Goal: Browse casually

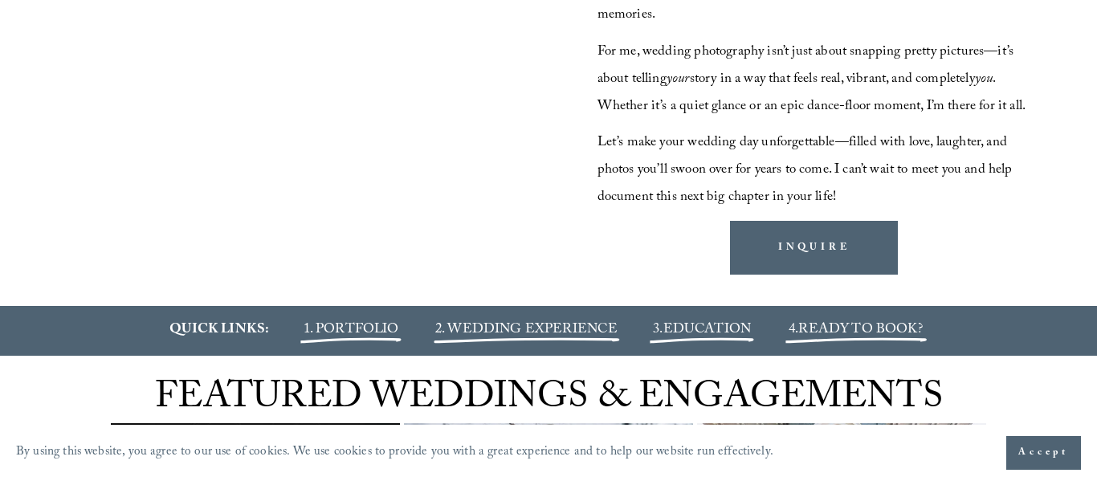
scroll to position [1677, 0]
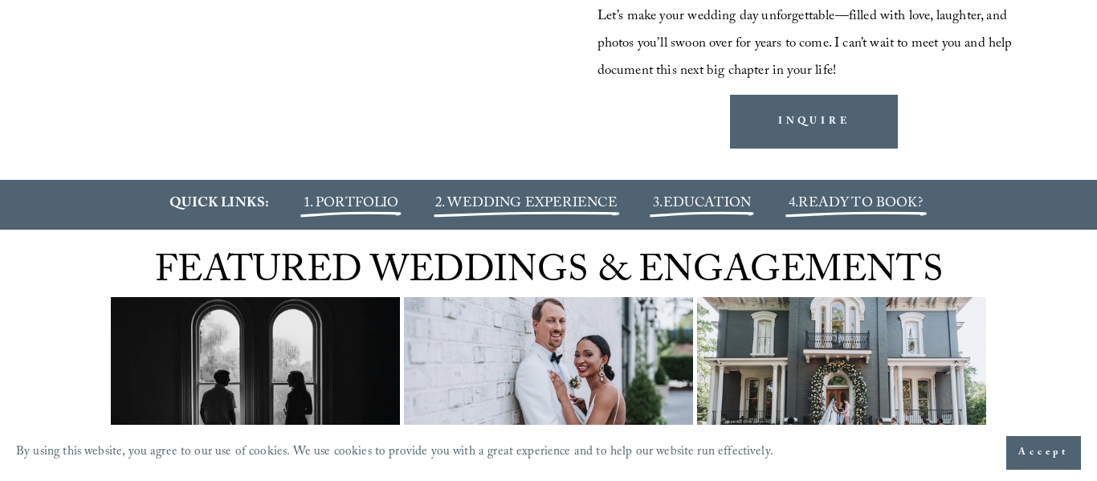
click at [1055, 466] on button "Accept" at bounding box center [1043, 453] width 75 height 34
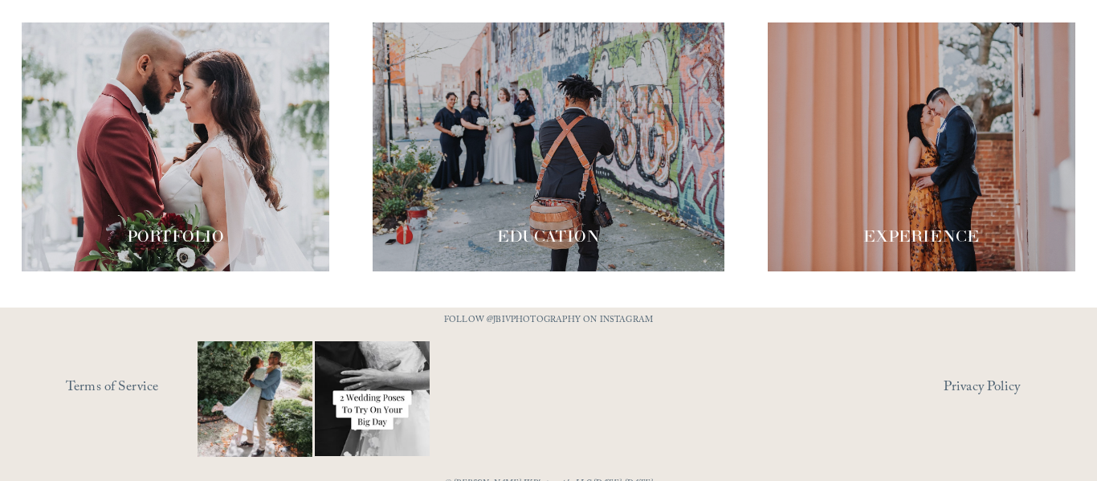
scroll to position [2753, 0]
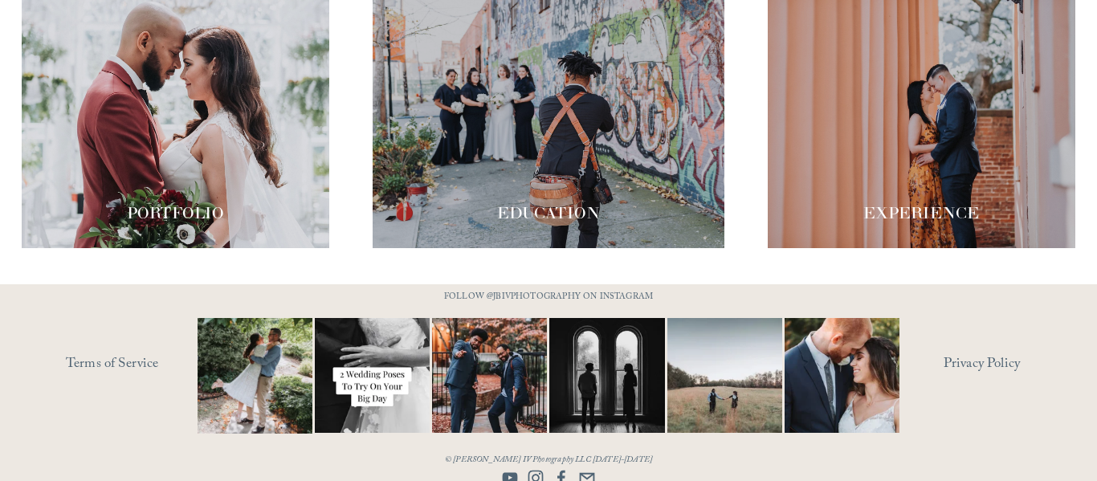
click at [180, 114] on div at bounding box center [175, 123] width 307 height 249
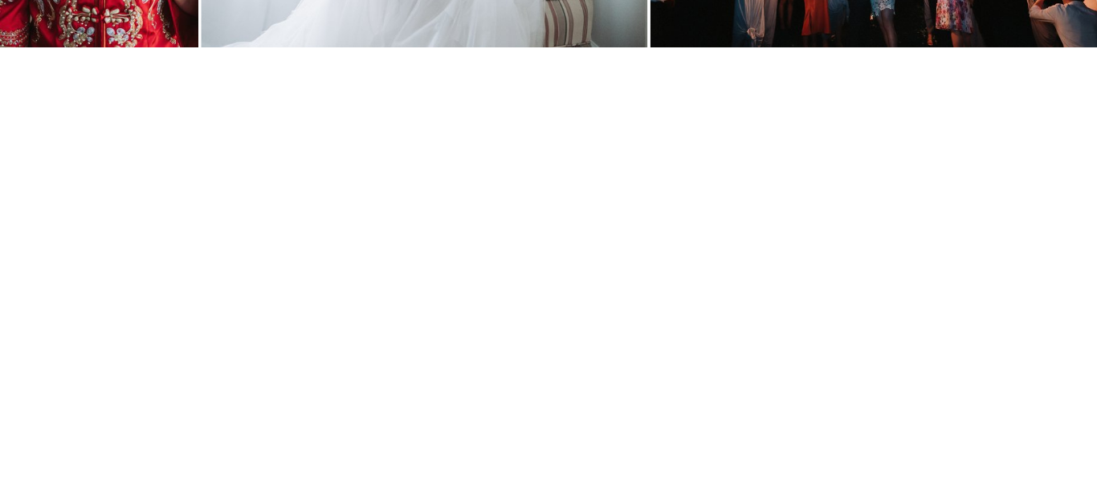
scroll to position [5632, 0]
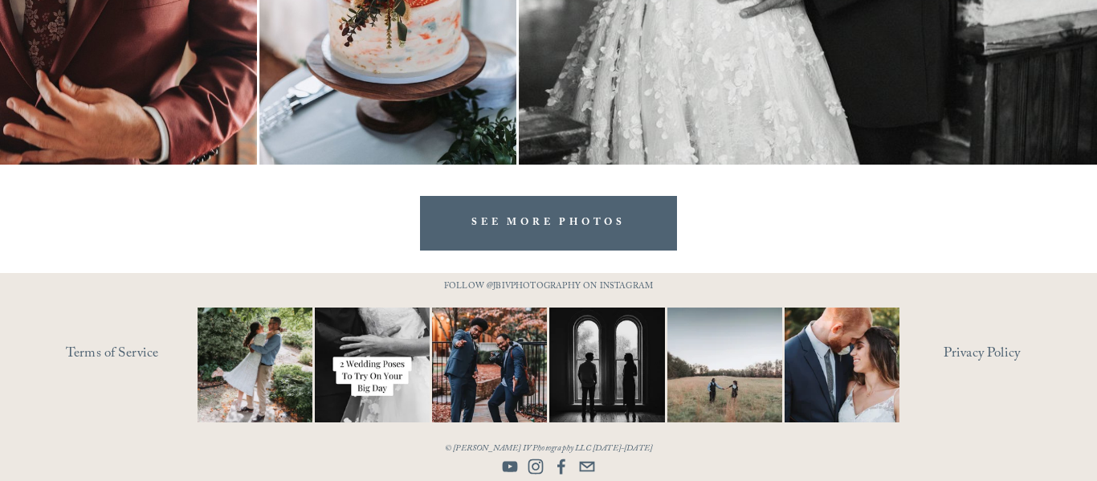
click at [553, 236] on link "SEE MORE PHOTOS" at bounding box center [548, 223] width 257 height 54
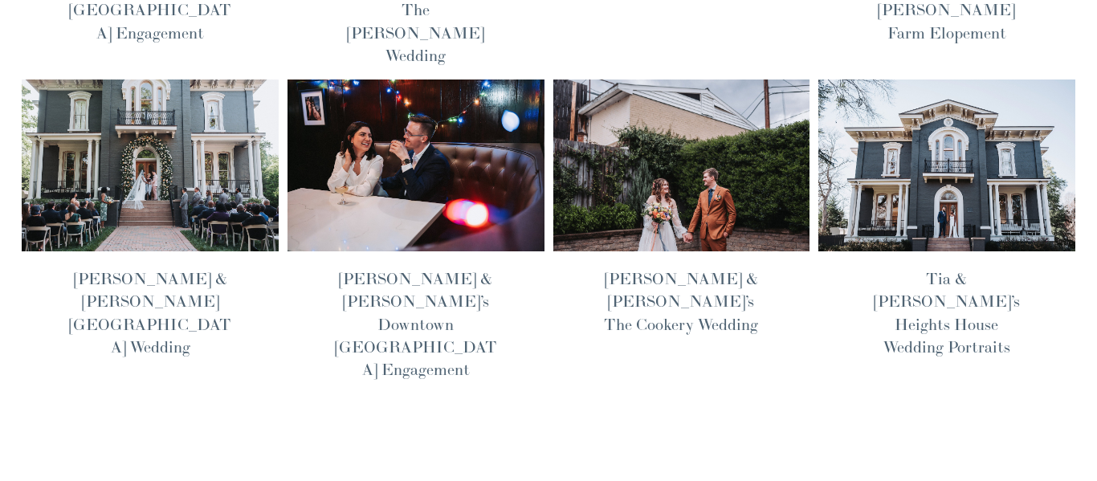
scroll to position [389, 0]
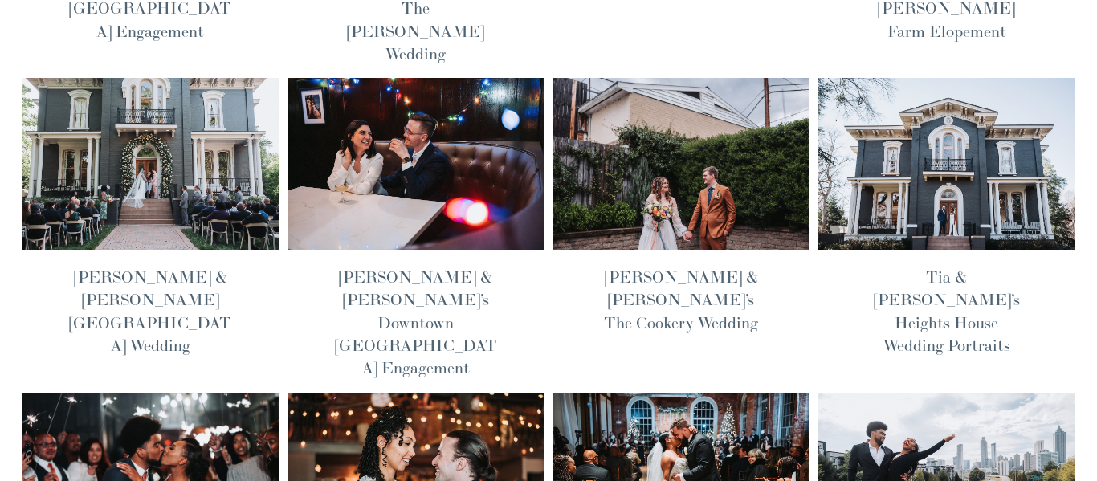
click at [667, 123] on img at bounding box center [681, 163] width 259 height 173
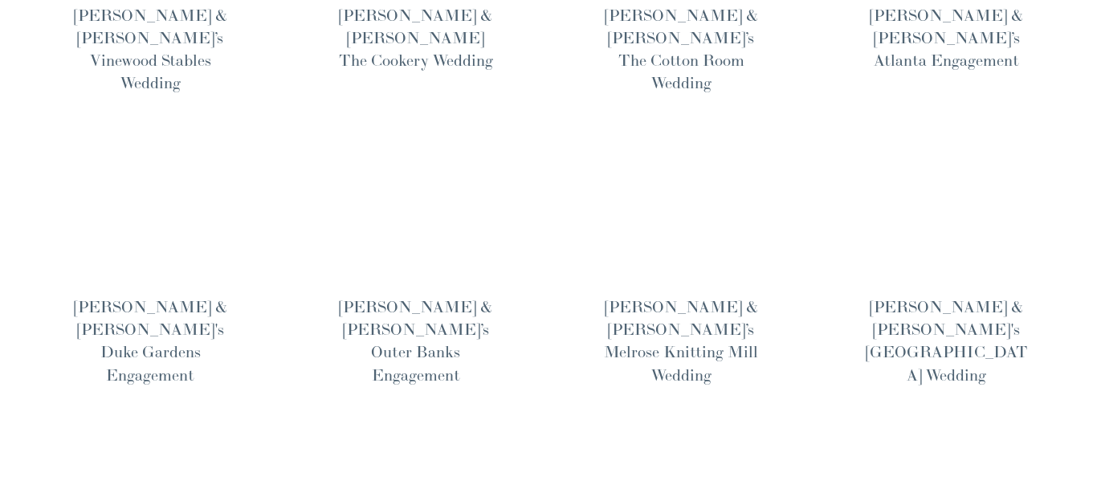
scroll to position [973, 0]
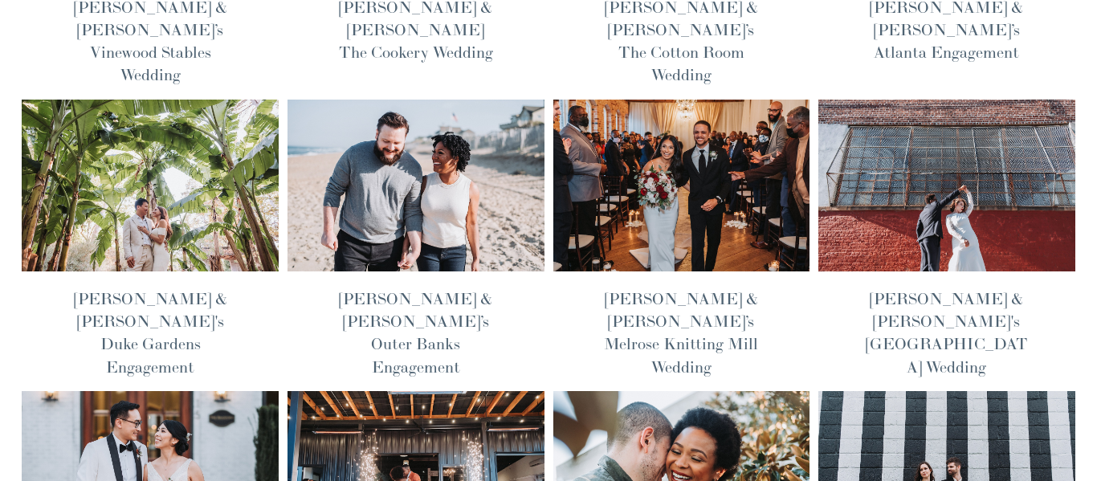
click at [723, 99] on img at bounding box center [681, 185] width 259 height 173
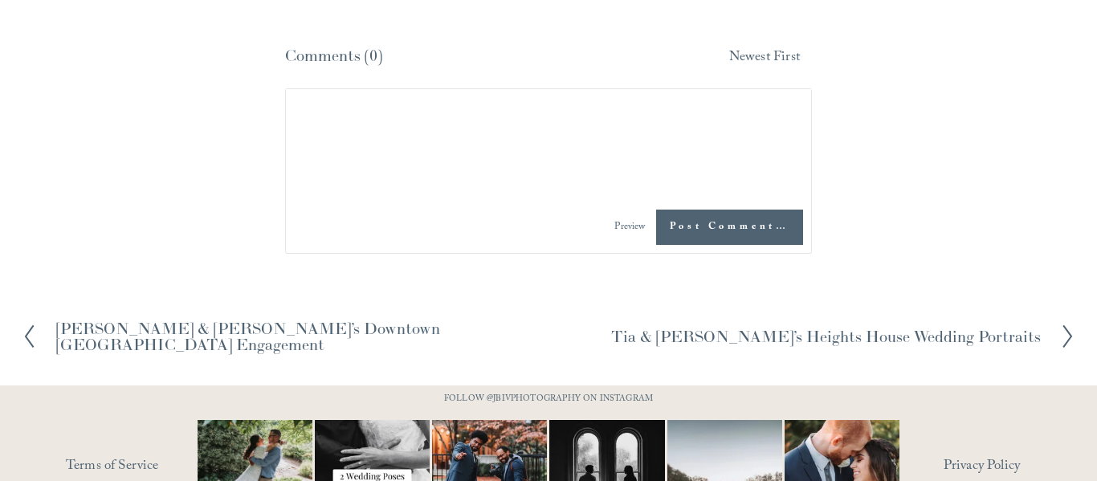
scroll to position [17534, 0]
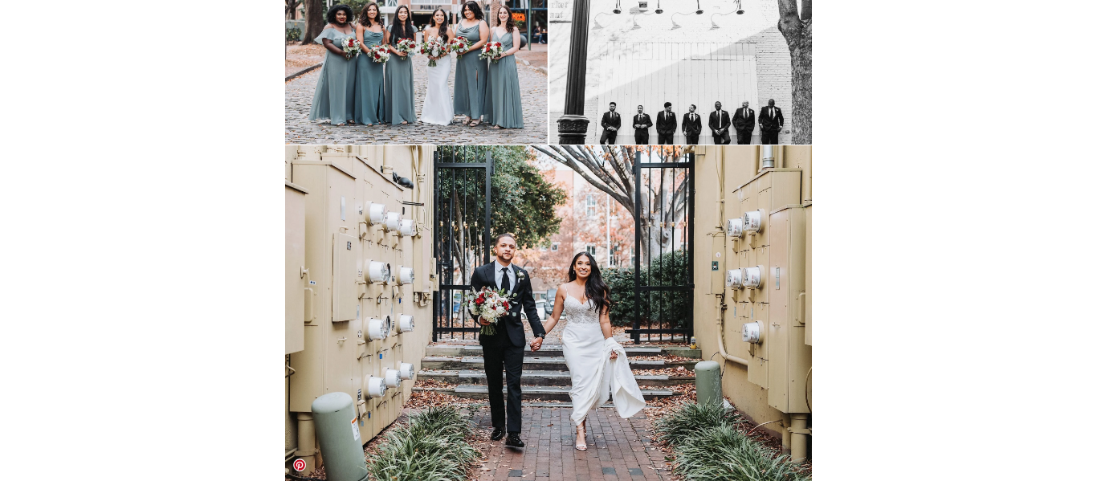
scroll to position [6562, 0]
